Goal: Task Accomplishment & Management: Complete application form

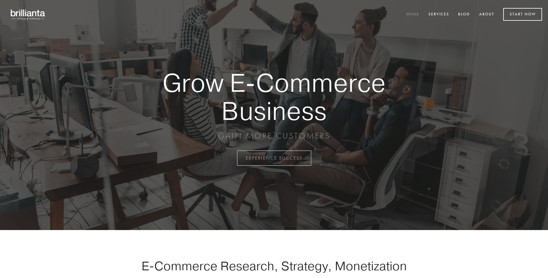
scroll to position [1554, 0]
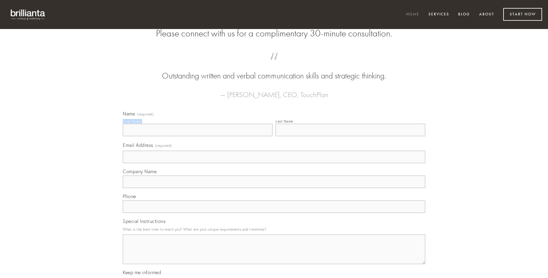
type input "[PERSON_NAME]"
click at [350, 136] on input "Last Name" at bounding box center [350, 130] width 150 height 12
type input "[PERSON_NAME]"
click at [274, 163] on input "Email Address (required)" at bounding box center [274, 157] width 302 height 12
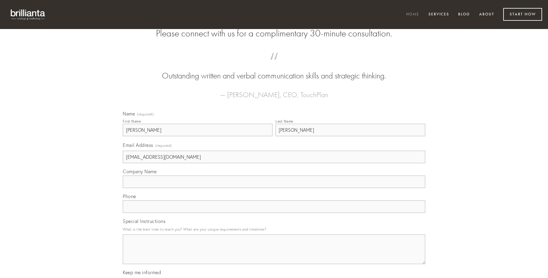
type input "[EMAIL_ADDRESS][DOMAIN_NAME]"
click at [274, 188] on input "Company Name" at bounding box center [274, 182] width 302 height 12
type input "deficio"
click at [274, 213] on input "text" at bounding box center [274, 207] width 302 height 12
click at [274, 255] on textarea "Special Instructions" at bounding box center [274, 250] width 302 height 30
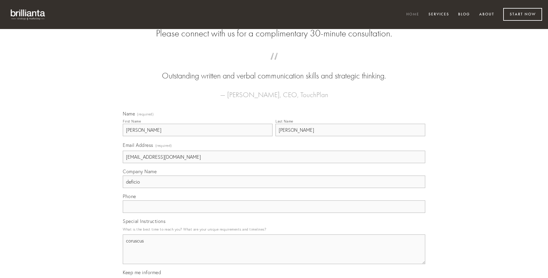
type textarea "coruscus"
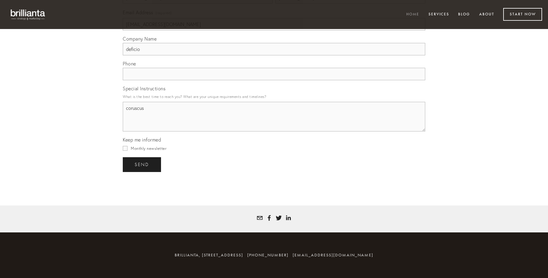
click at [142, 164] on span "send" at bounding box center [142, 164] width 15 height 5
